Goal: Navigation & Orientation: Find specific page/section

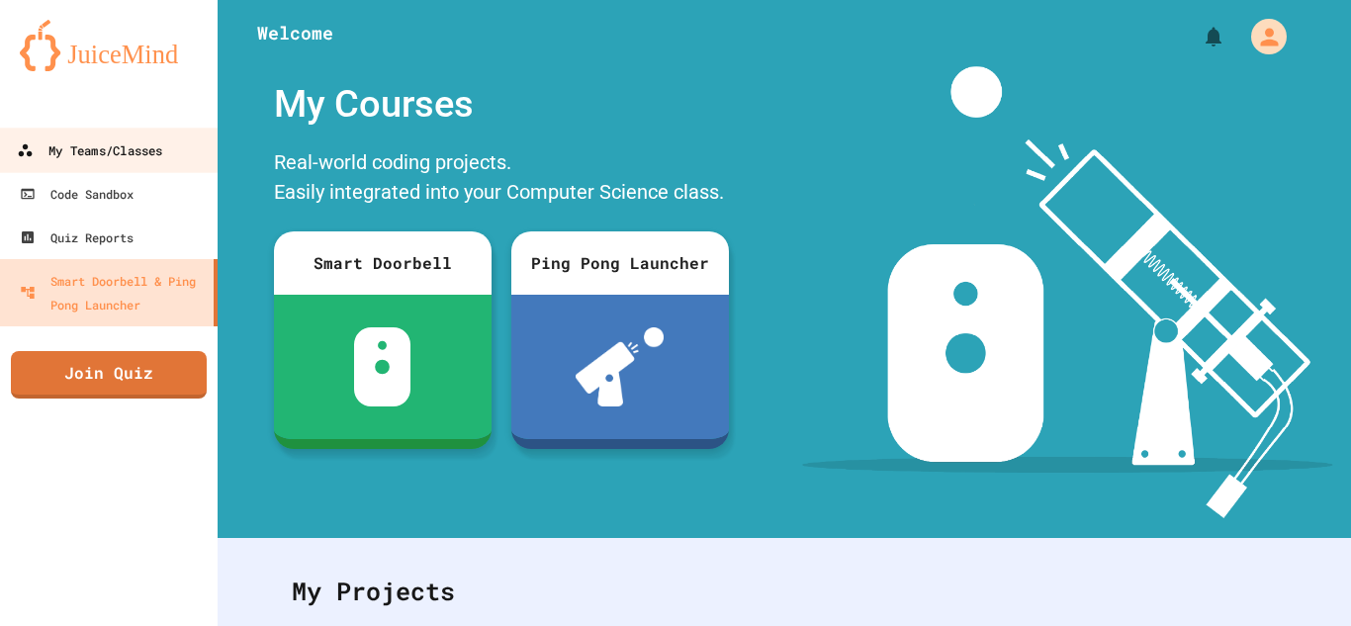
click at [84, 152] on div "My Teams/Classes" at bounding box center [89, 150] width 145 height 25
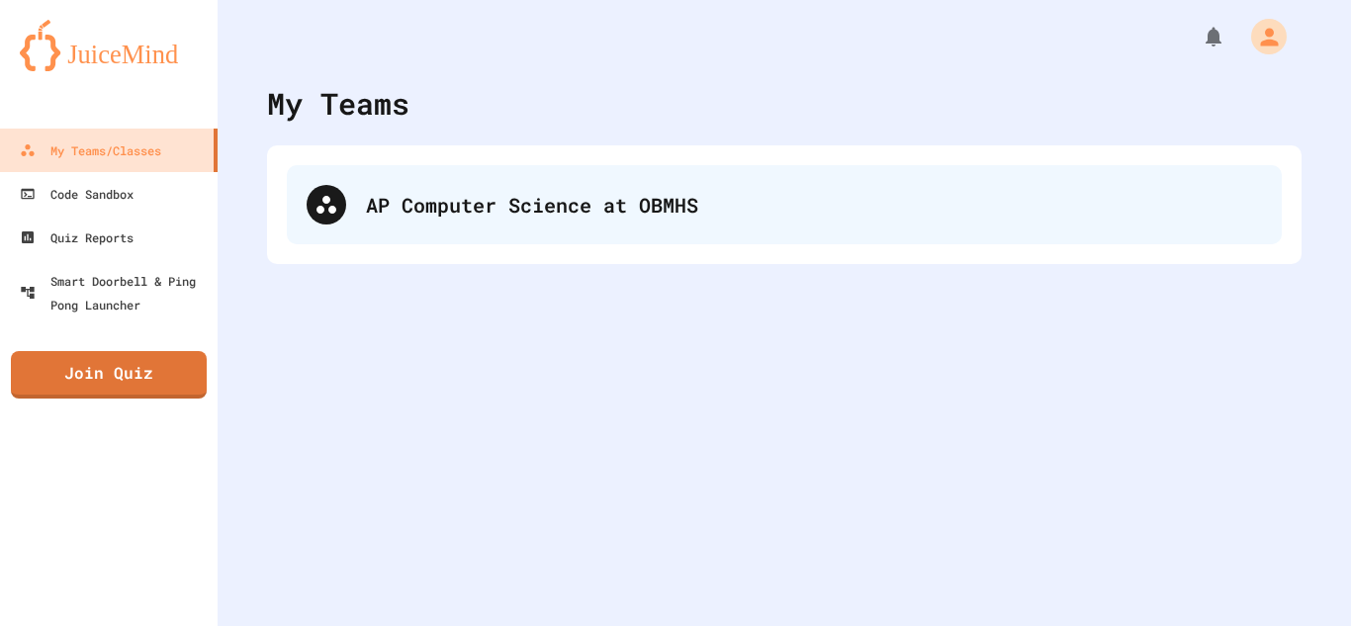
click at [401, 198] on div "AP Computer Science at OBMHS" at bounding box center [814, 205] width 896 height 30
